Goal: Task Accomplishment & Management: Manage account settings

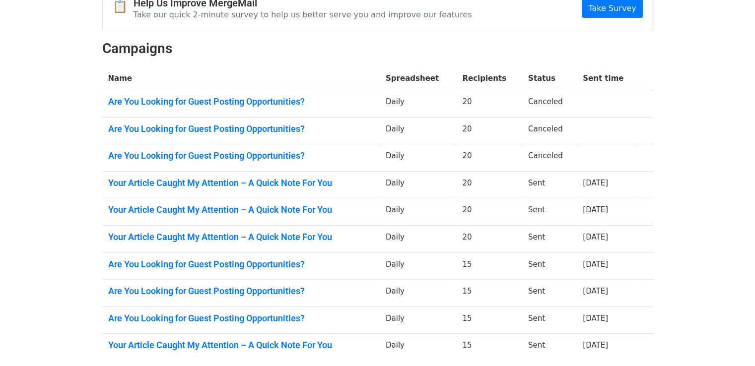
scroll to position [50, 0]
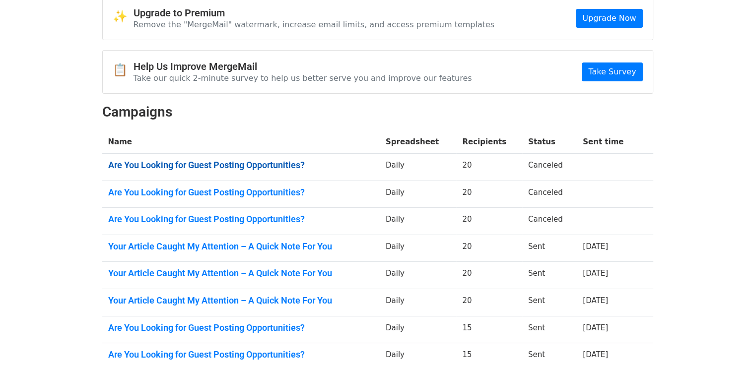
click at [209, 164] on link "Are You Looking for Guest Posting Opportunities?" at bounding box center [241, 165] width 266 height 11
